Goal: Task Accomplishment & Management: Complete application form

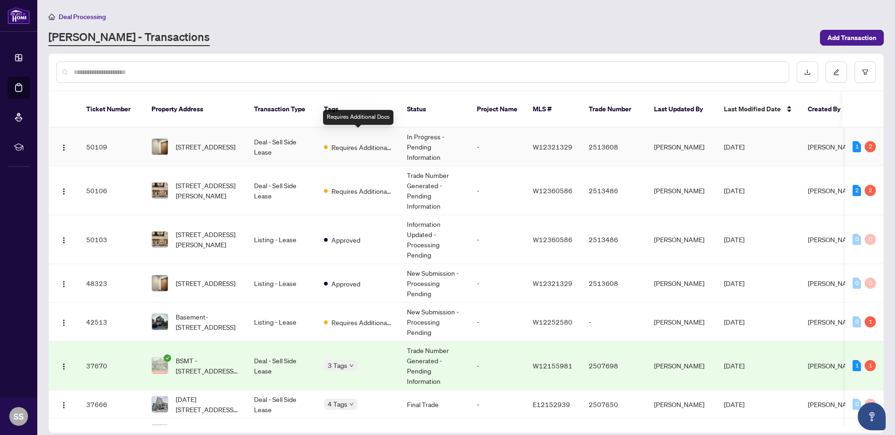
click at [324, 141] on div "Requires Additional Docs" at bounding box center [358, 146] width 68 height 11
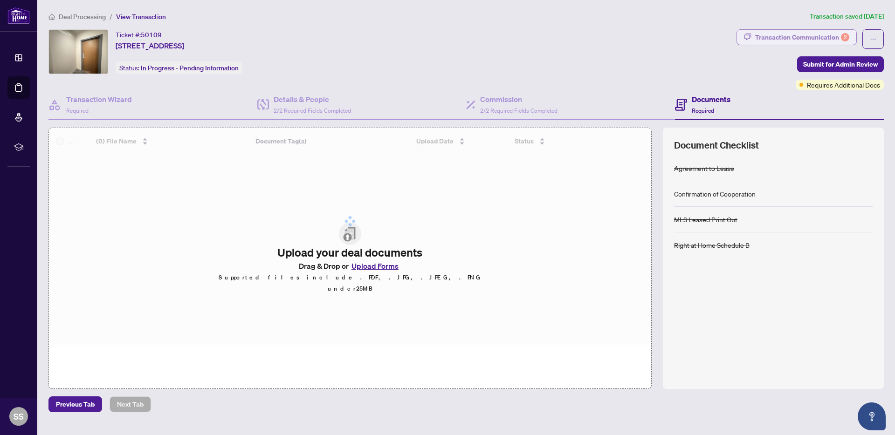
click at [749, 33] on icon "button" at bounding box center [747, 36] width 7 height 7
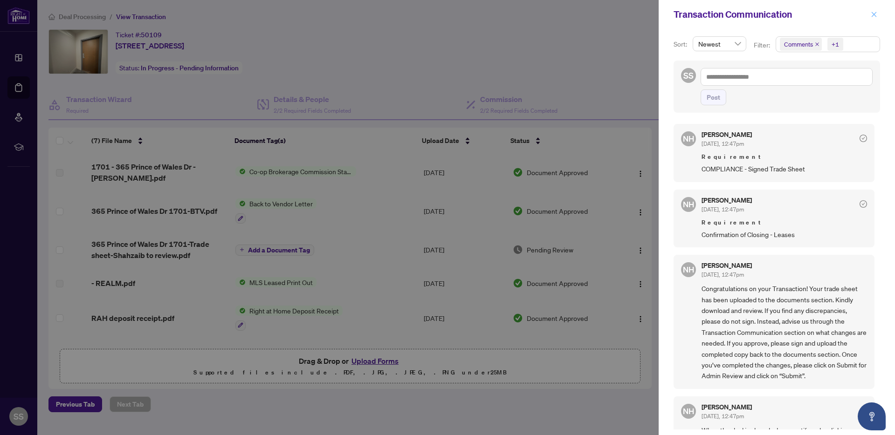
click at [870, 17] on button "button" at bounding box center [874, 14] width 12 height 11
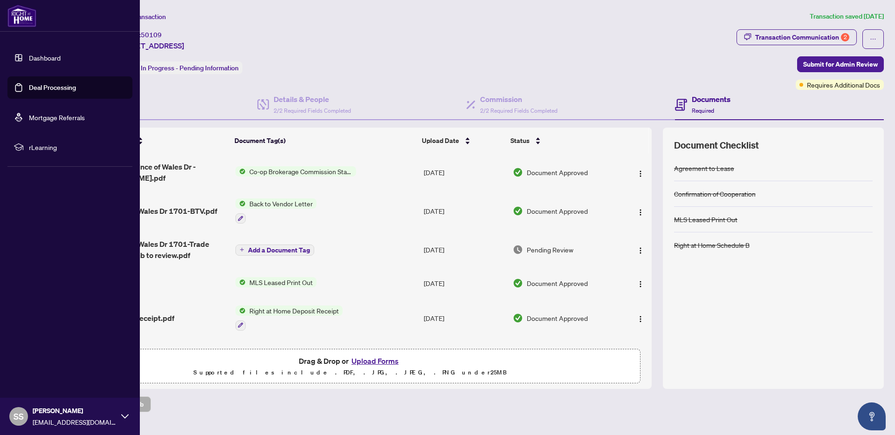
click at [62, 89] on link "Deal Processing" at bounding box center [52, 87] width 47 height 8
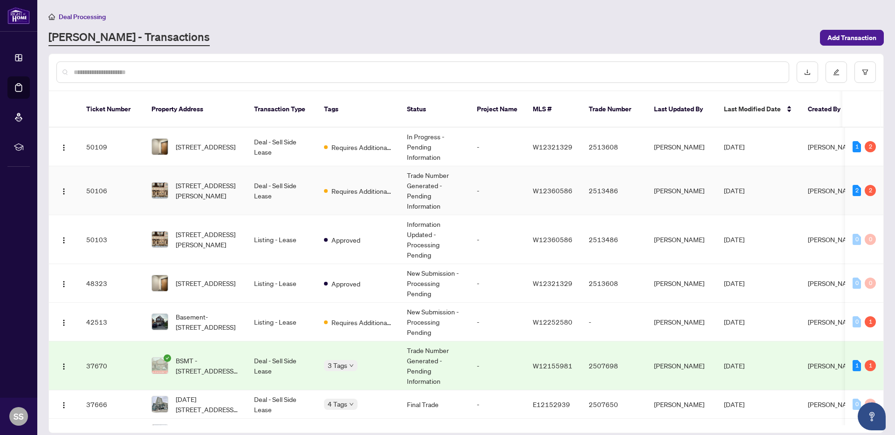
click at [353, 191] on td "Requires Additional Docs" at bounding box center [358, 190] width 83 height 49
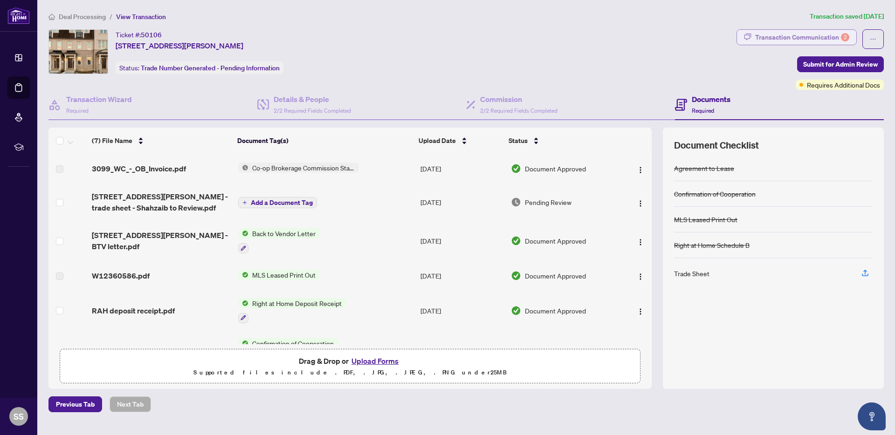
click at [766, 41] on div "Transaction Communication 2" at bounding box center [802, 37] width 94 height 15
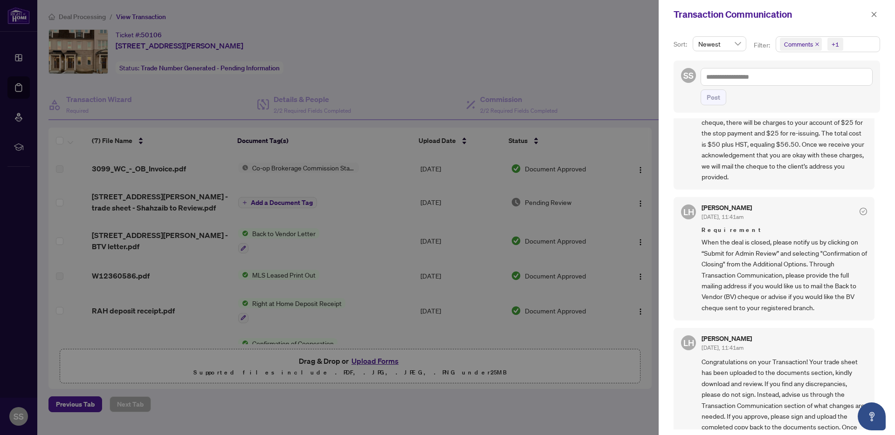
scroll to position [115, 0]
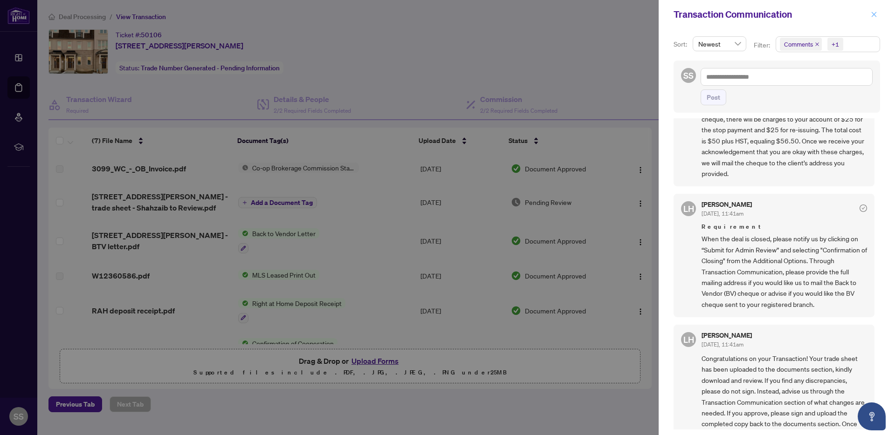
click at [873, 10] on span "button" at bounding box center [874, 14] width 7 height 15
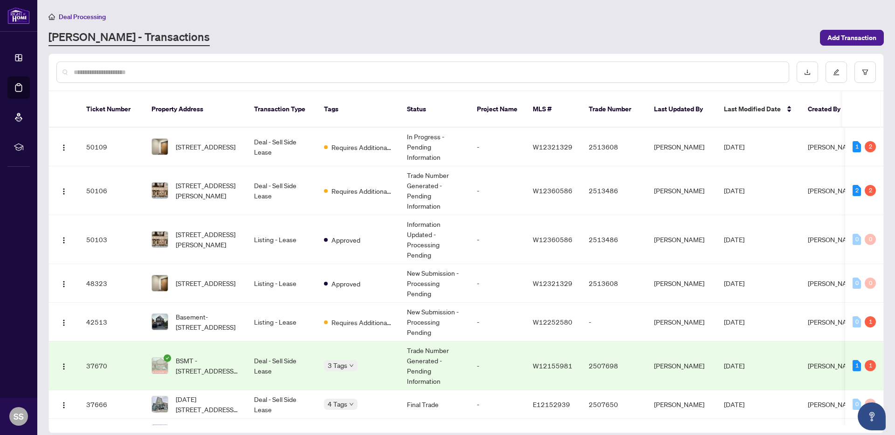
click at [834, 24] on div "Deal Processing [PERSON_NAME] - Transactions Add Transaction" at bounding box center [466, 28] width 836 height 35
click at [834, 32] on span "Add Transaction" at bounding box center [852, 37] width 49 height 15
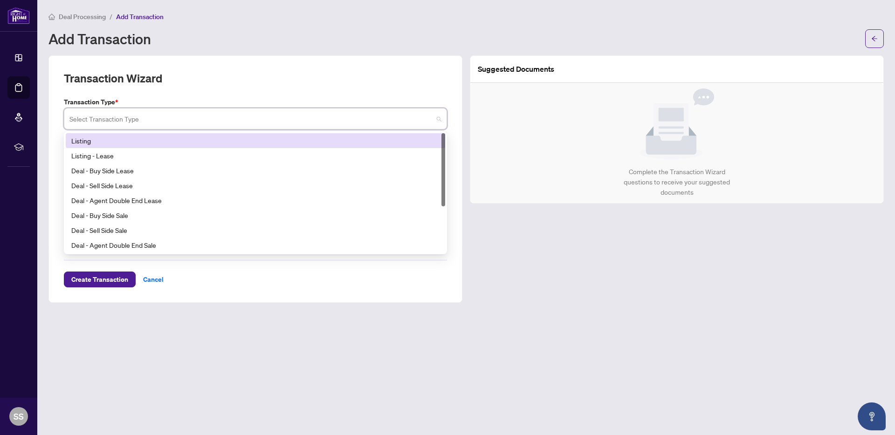
click at [147, 111] on input "search" at bounding box center [251, 120] width 364 height 21
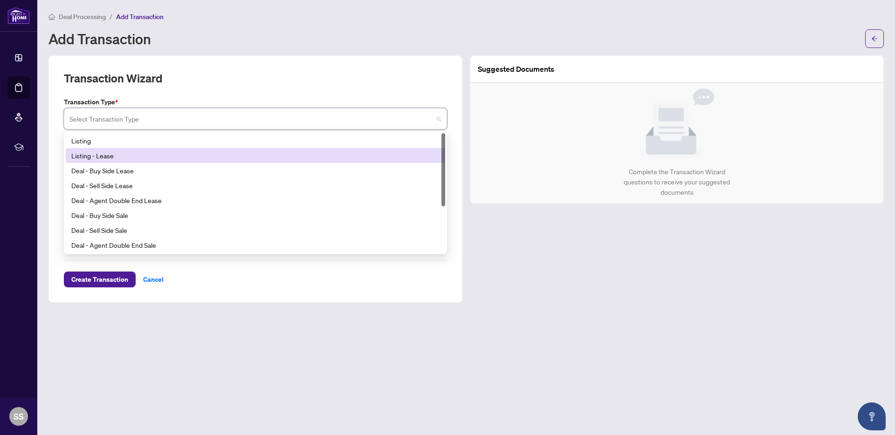
click at [127, 161] on div "Listing - Lease" at bounding box center [256, 155] width 380 height 15
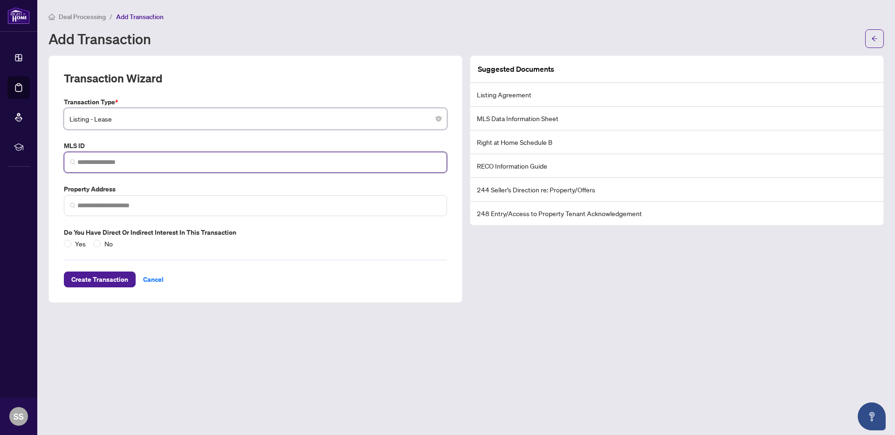
click at [126, 161] on input "search" at bounding box center [259, 163] width 364 height 10
paste input "*********"
type input "*********"
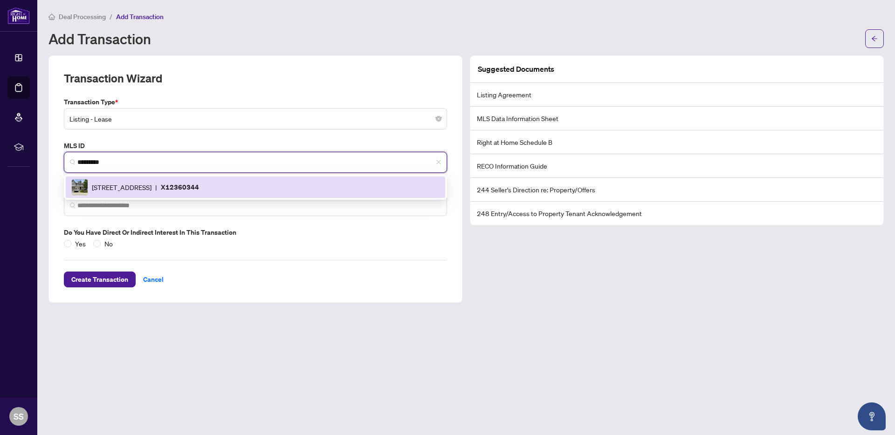
click at [240, 193] on div "[STREET_ADDRESS] | X12360344" at bounding box center [255, 187] width 368 height 17
type input "**********"
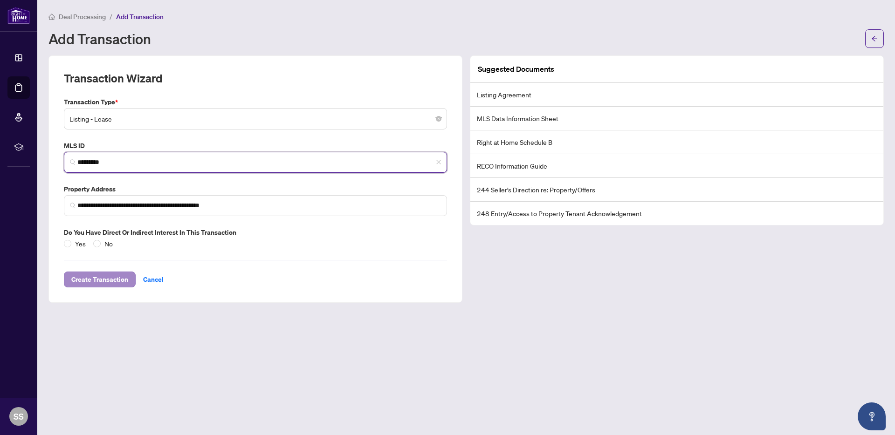
type input "*********"
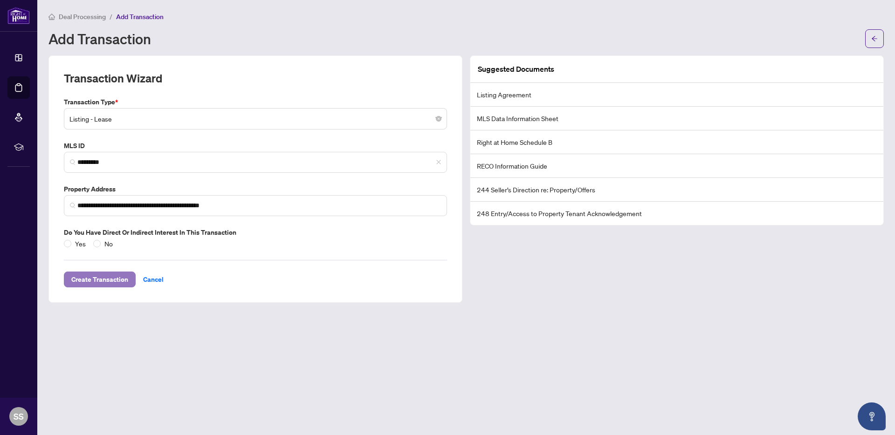
click at [123, 277] on span "Create Transaction" at bounding box center [99, 279] width 57 height 15
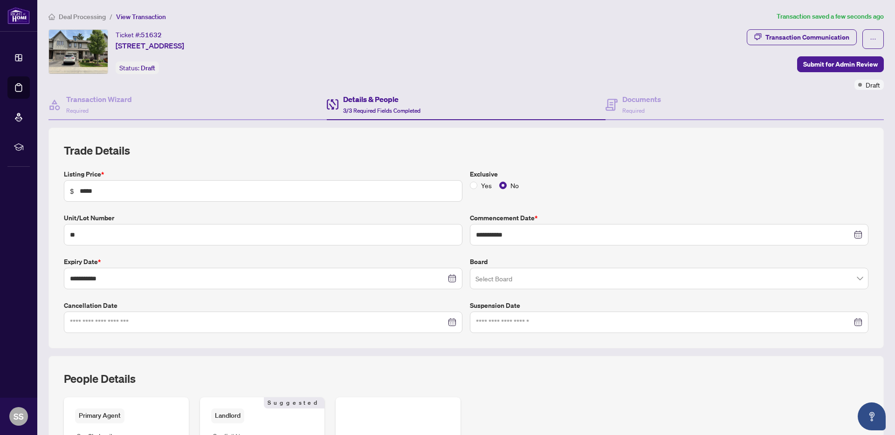
click at [497, 283] on input "search" at bounding box center [665, 280] width 379 height 21
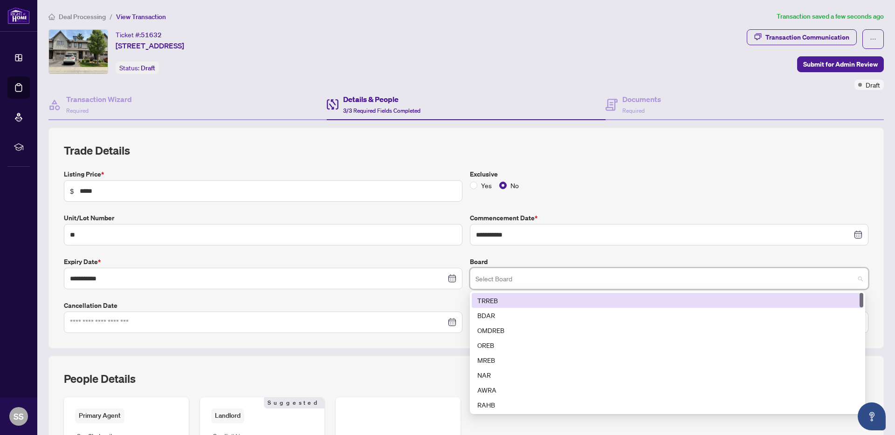
click at [501, 304] on div "TRREB" at bounding box center [667, 301] width 380 height 10
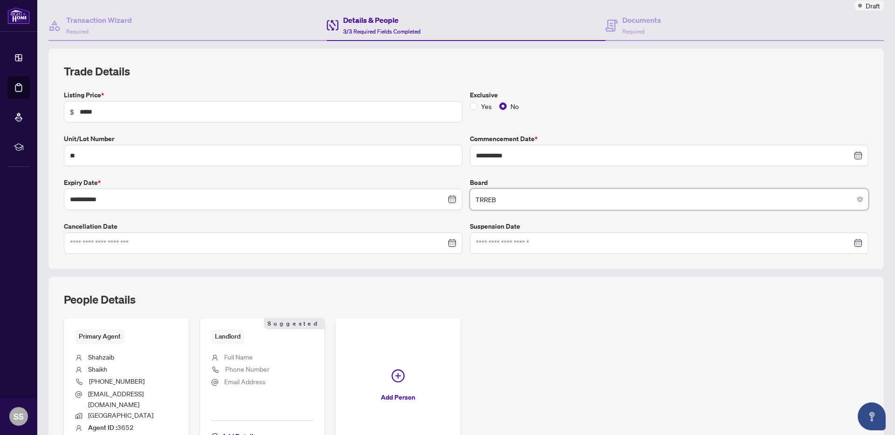
scroll to position [149, 0]
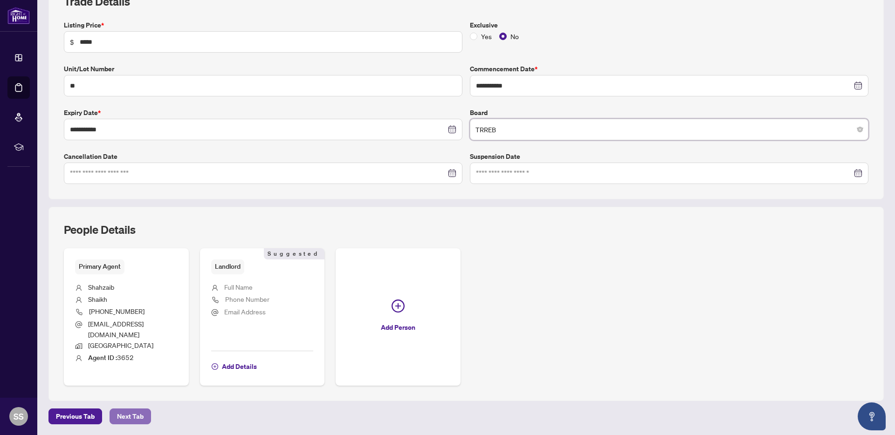
click at [125, 413] on span "Next Tab" at bounding box center [130, 416] width 27 height 15
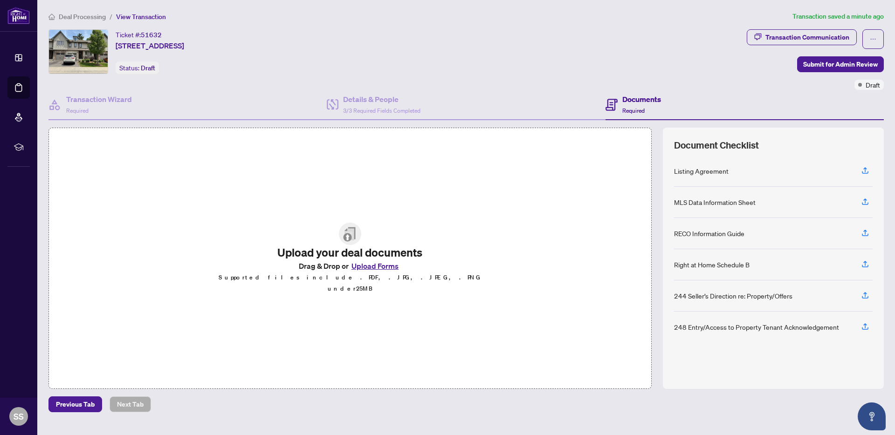
click at [368, 272] on button "Upload Forms" at bounding box center [375, 266] width 53 height 12
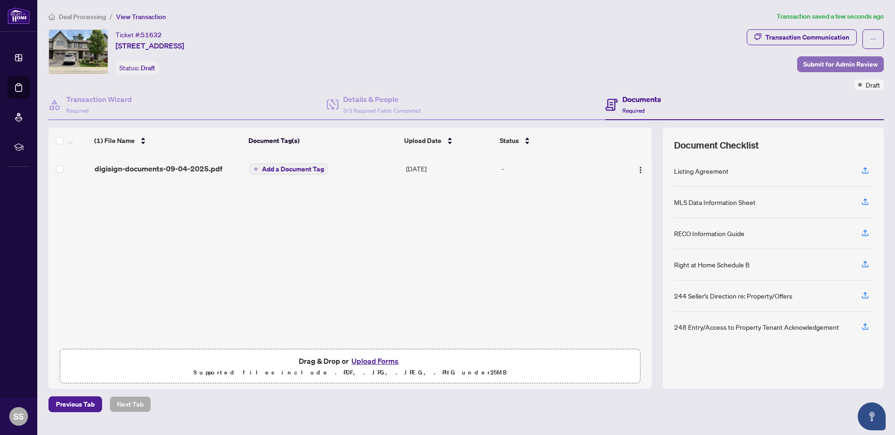
click at [830, 67] on span "Submit for Admin Review" at bounding box center [840, 64] width 75 height 15
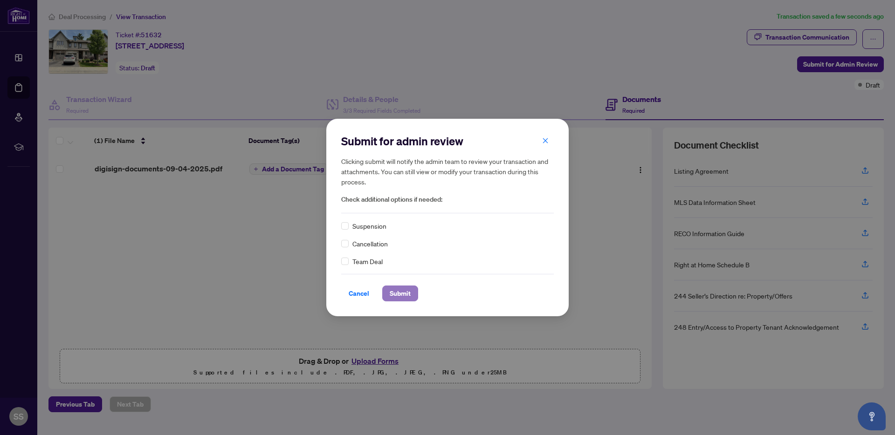
click at [394, 293] on span "Submit" at bounding box center [400, 293] width 21 height 15
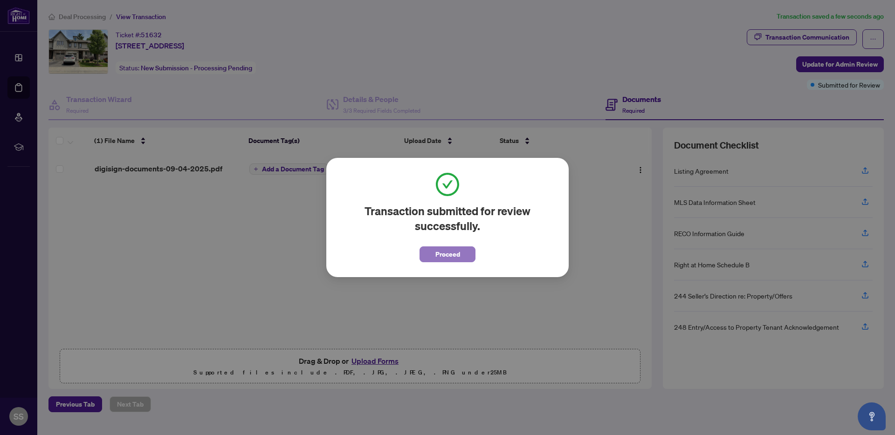
click at [445, 256] on span "Proceed" at bounding box center [447, 254] width 25 height 15
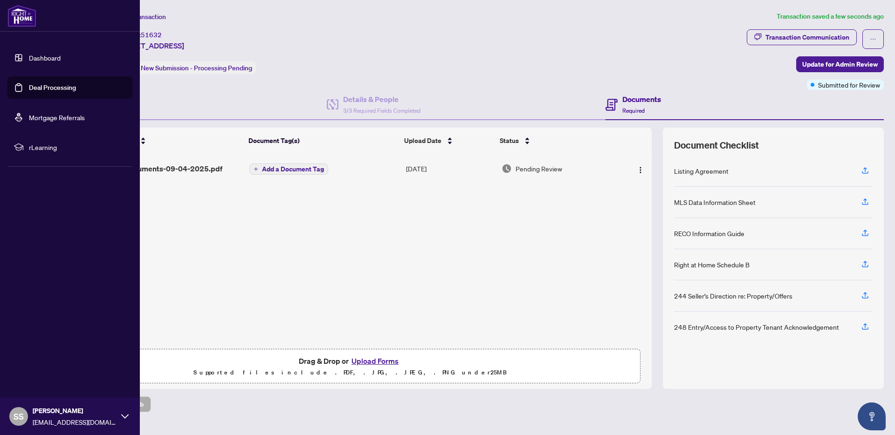
click at [61, 62] on link "Dashboard" at bounding box center [45, 58] width 32 height 8
